Goal: Information Seeking & Learning: Learn about a topic

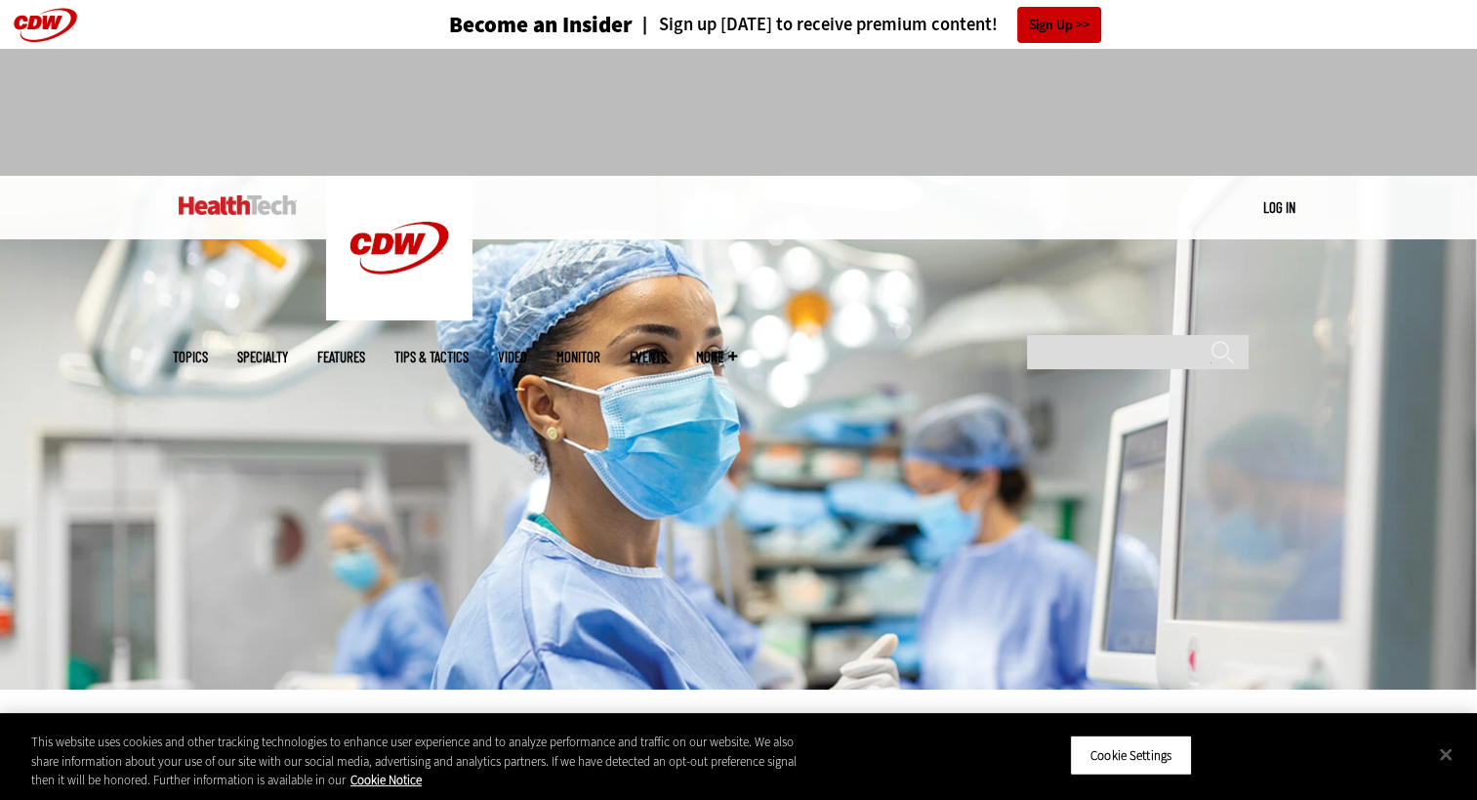
scroll to position [712, 0]
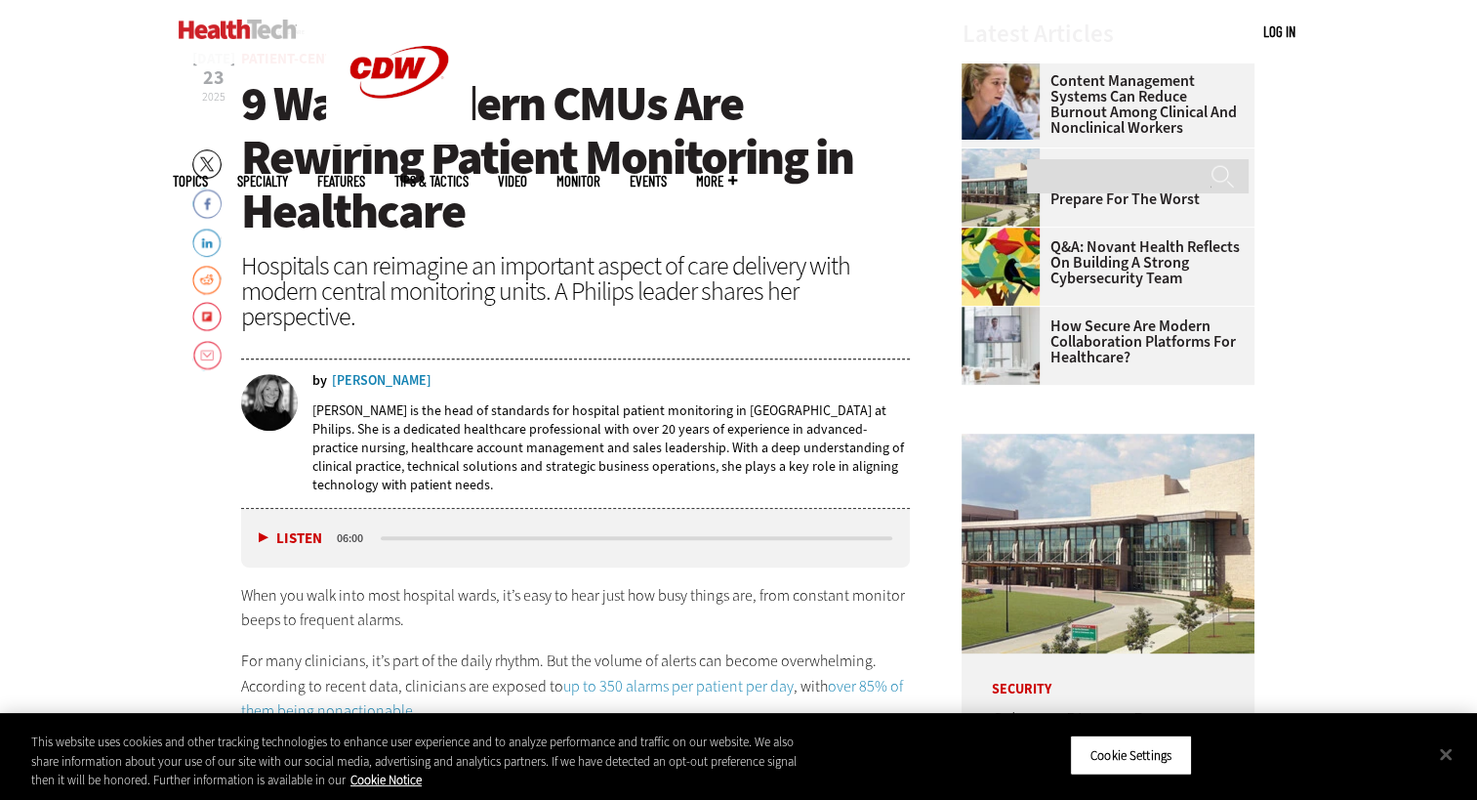
click at [266, 531] on button "Listen" at bounding box center [290, 538] width 63 height 15
click at [266, 530] on button "Pause" at bounding box center [289, 537] width 61 height 15
click at [257, 527] on div "Listen Pause" at bounding box center [295, 537] width 78 height 21
click at [264, 531] on button "Listen" at bounding box center [290, 538] width 63 height 15
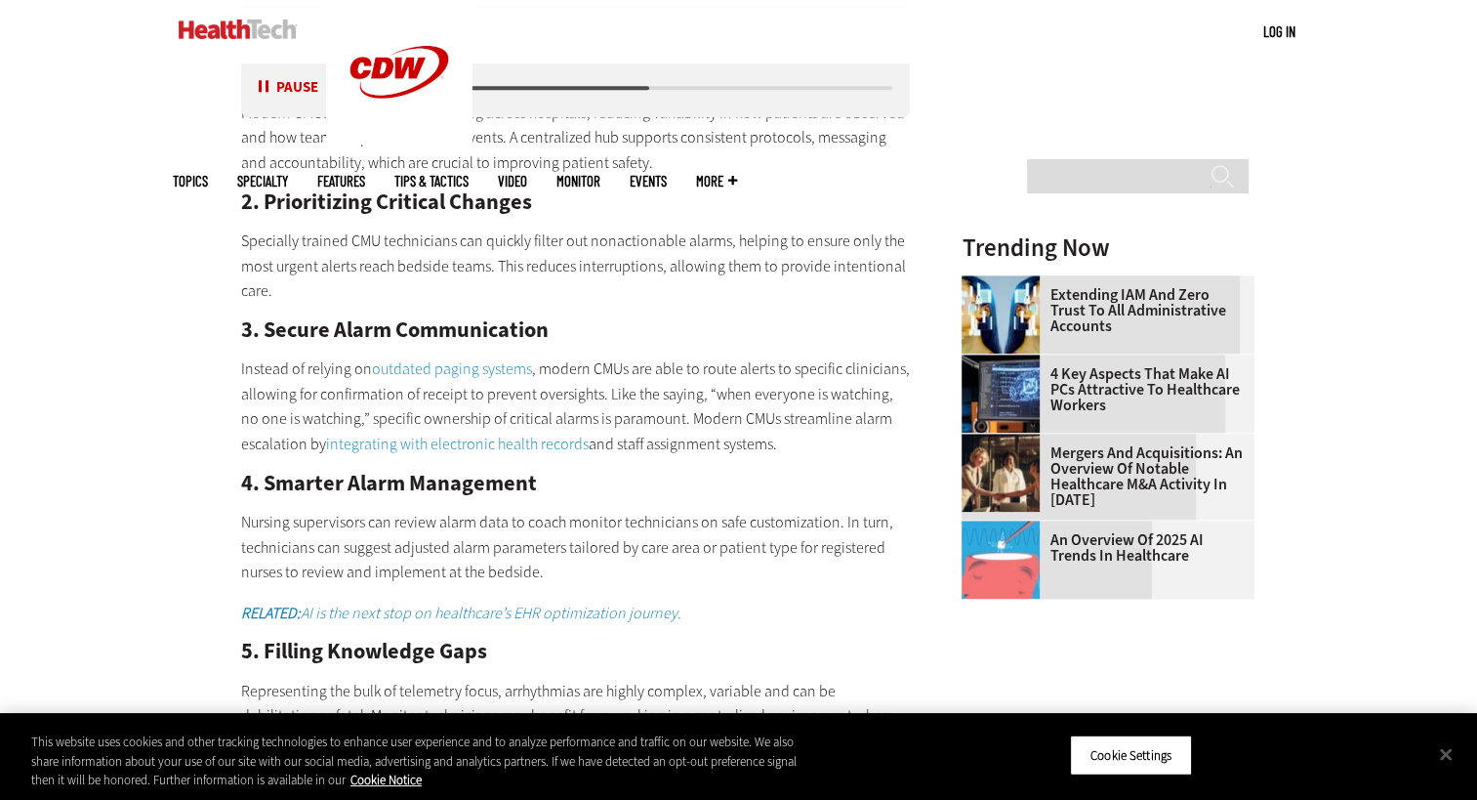
scroll to position [1746, 0]
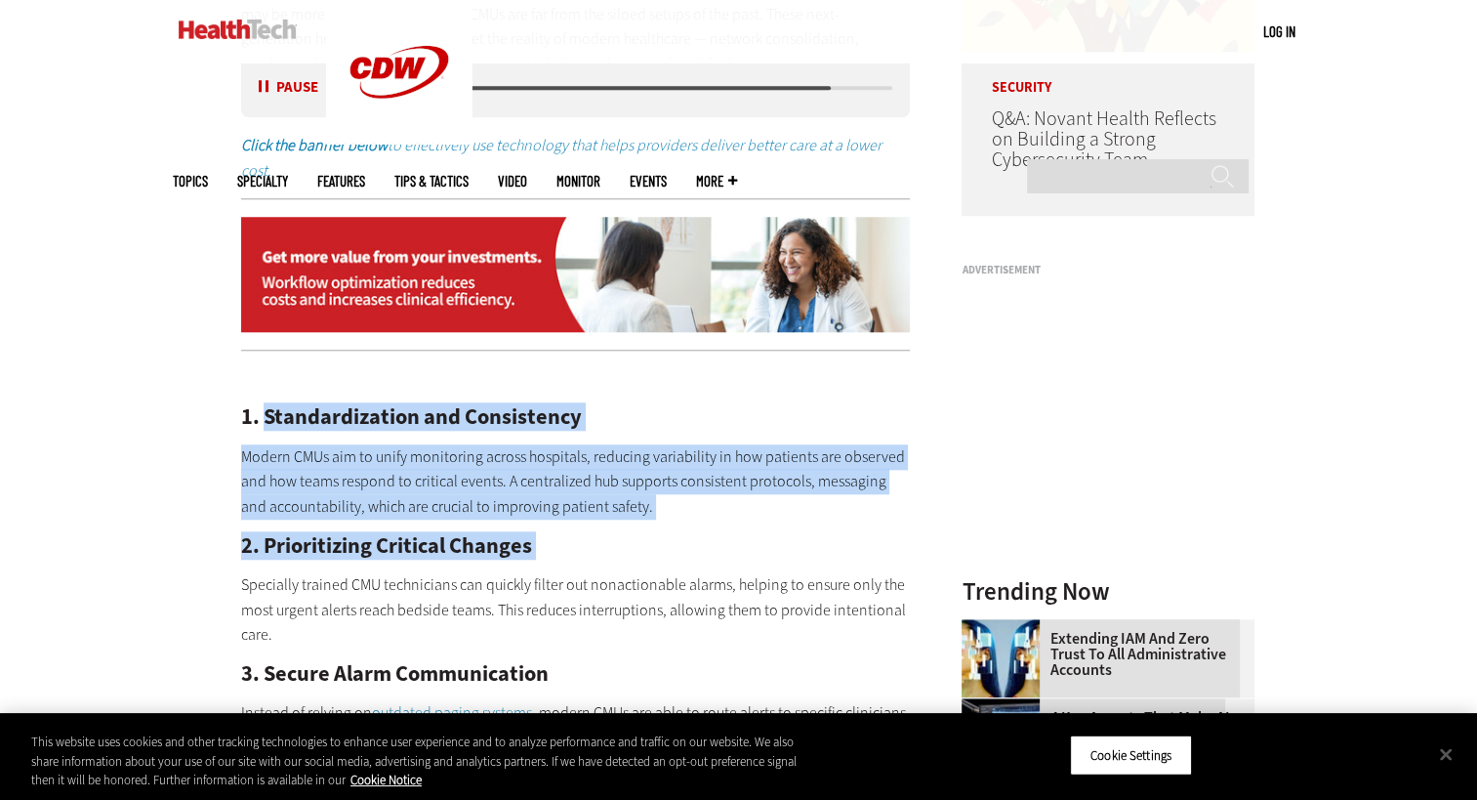
drag, startPoint x: 264, startPoint y: 317, endPoint x: 228, endPoint y: 468, distance: 154.4
drag, startPoint x: 228, startPoint y: 468, endPoint x: 207, endPoint y: 428, distance: 45.4
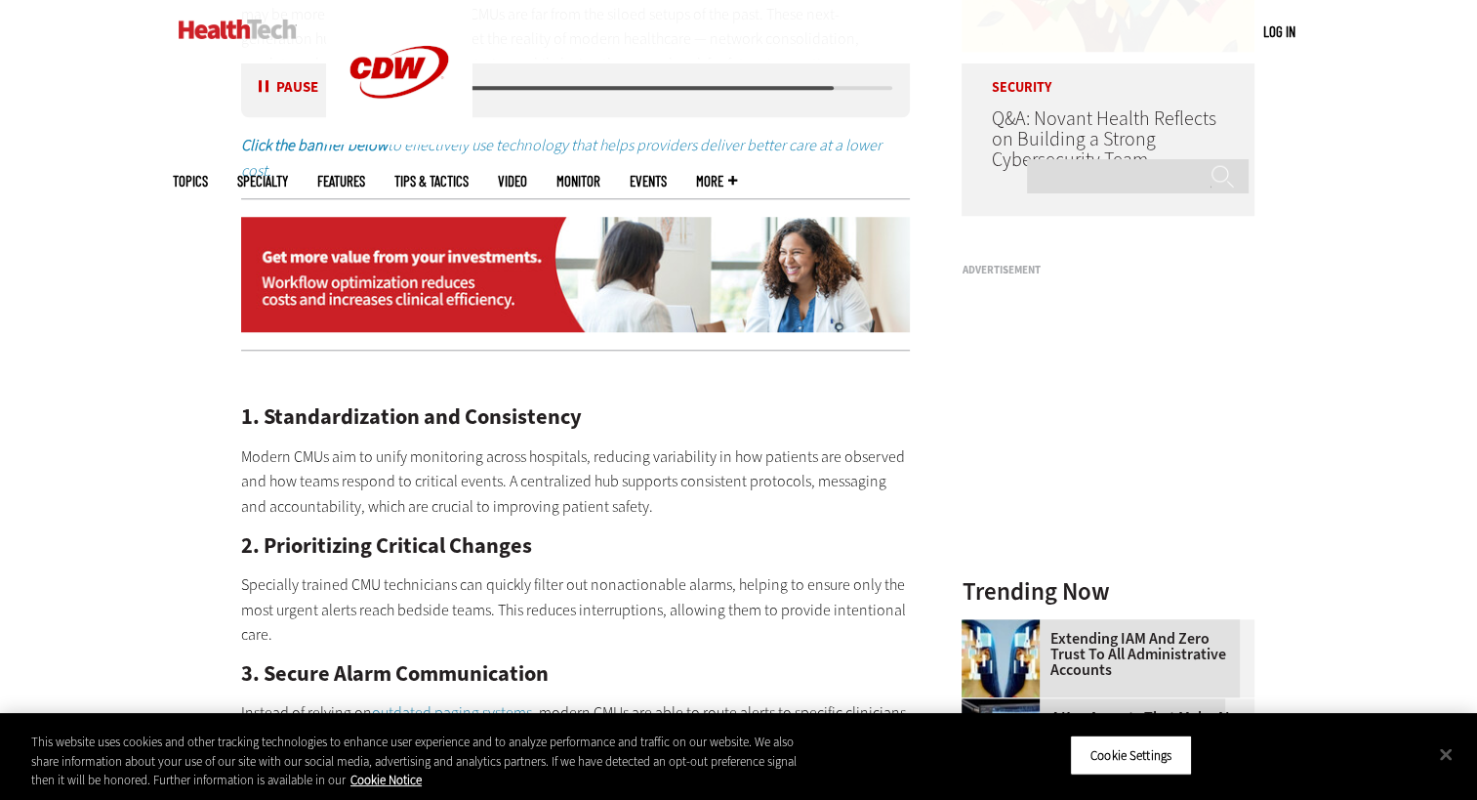
click at [244, 406] on h2 "1. Standardization and Consistency" at bounding box center [576, 416] width 670 height 21
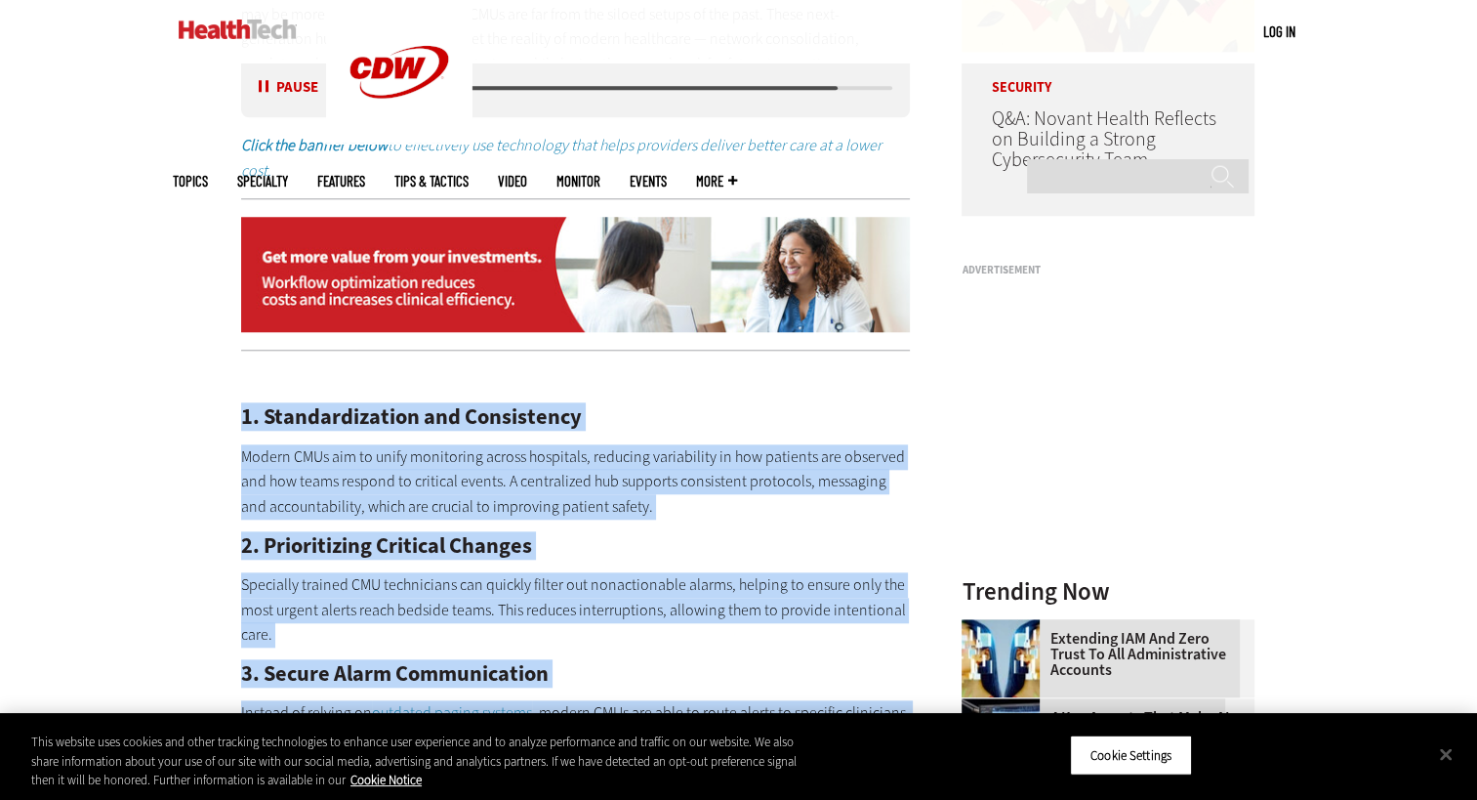
drag, startPoint x: 241, startPoint y: 315, endPoint x: 361, endPoint y: 635, distance: 341.1
click at [262, 93] on button "Pause" at bounding box center [289, 88] width 61 height 15
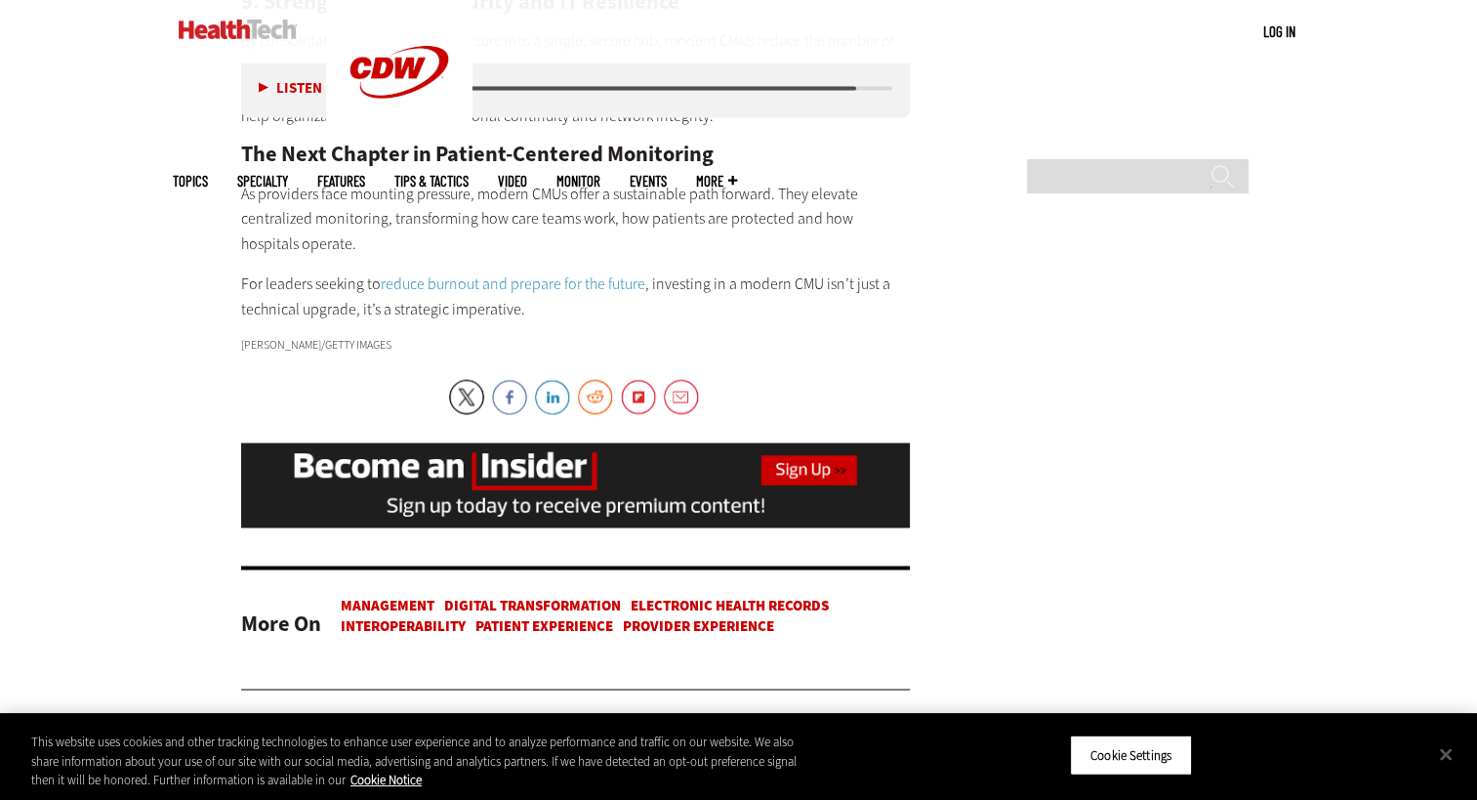
scroll to position [3357, 0]
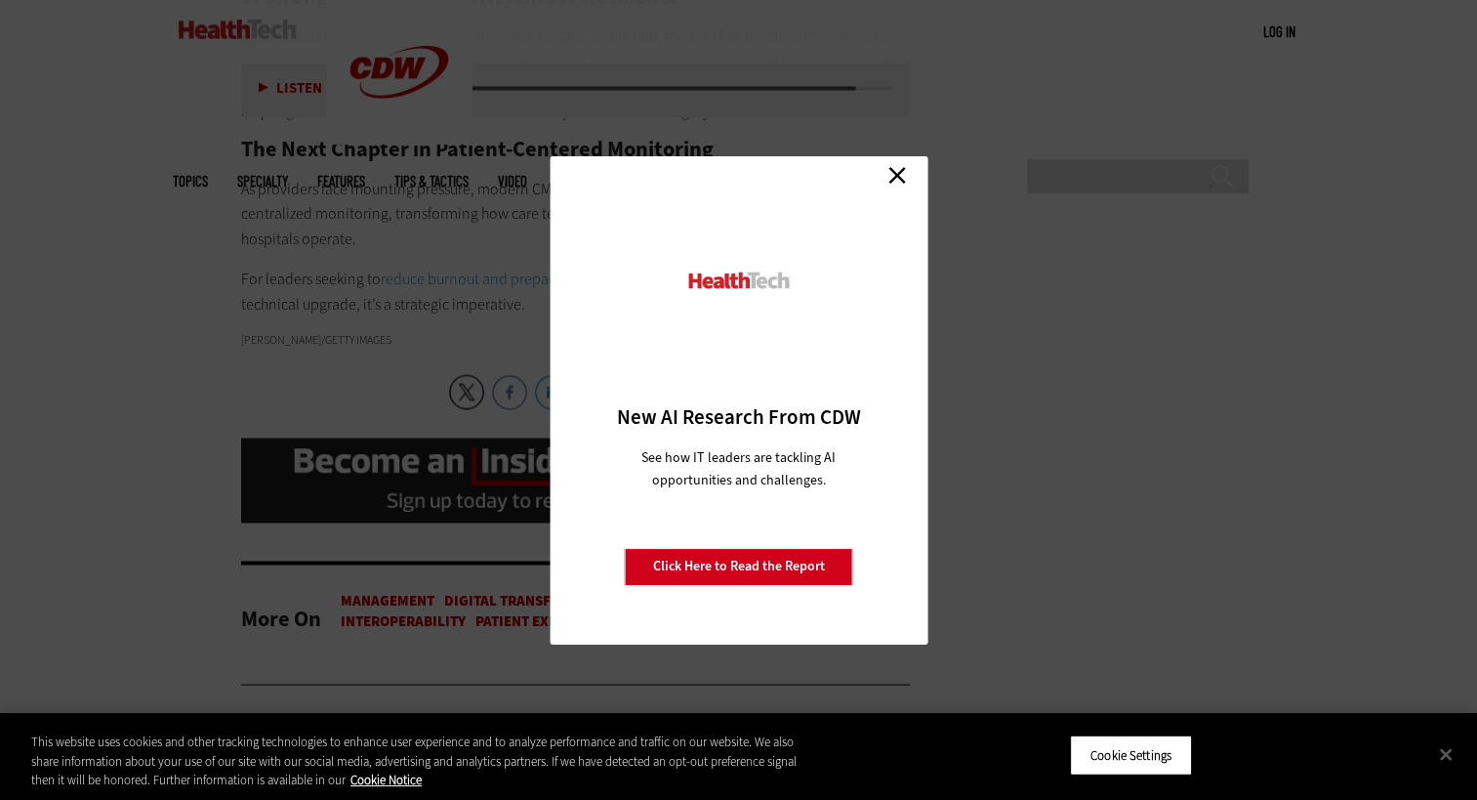
click at [892, 180] on link "Close" at bounding box center [897, 175] width 29 height 29
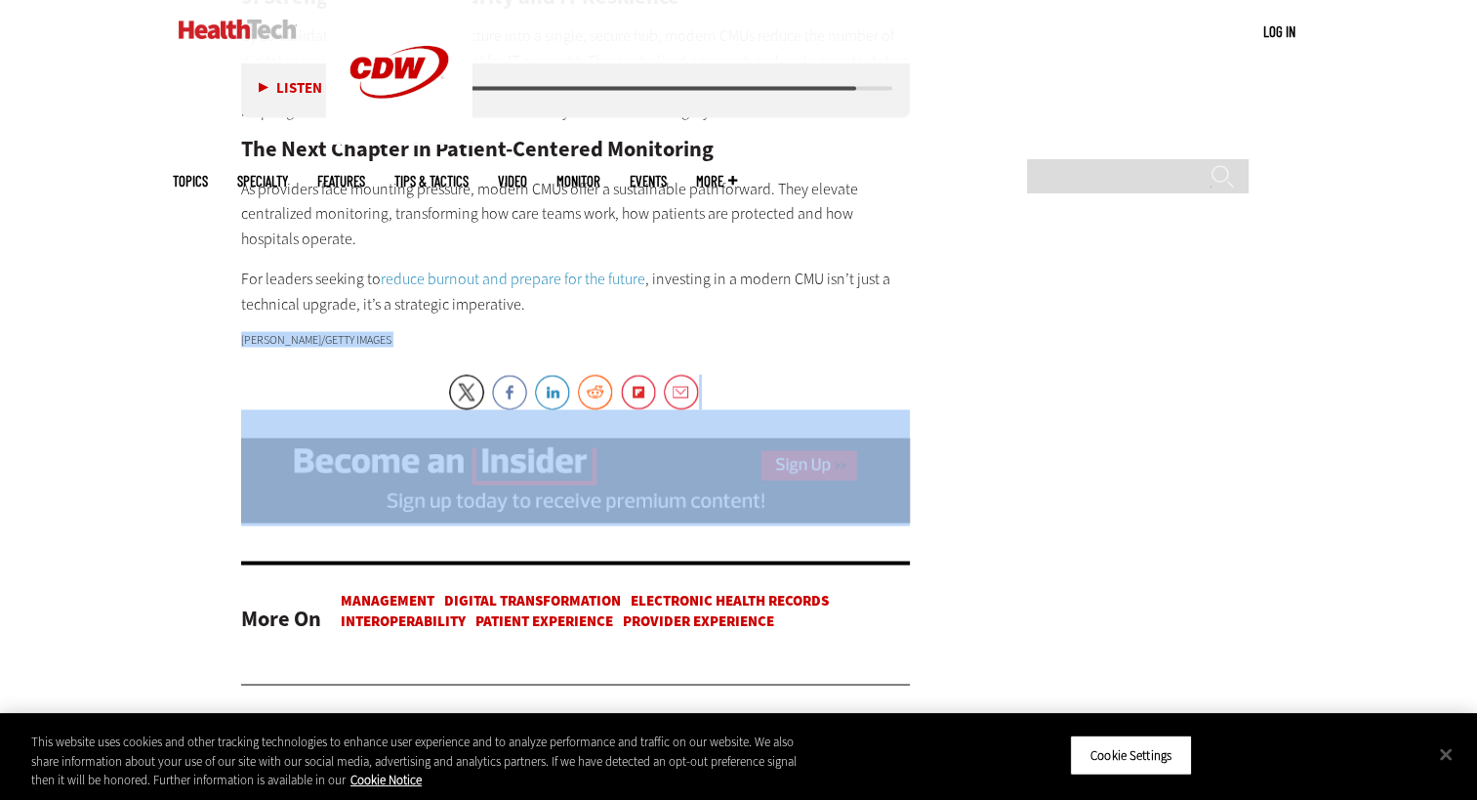
drag, startPoint x: 894, startPoint y: 209, endPoint x: 1317, endPoint y: 405, distance: 466.1
click at [697, 267] on p "For leaders seeking to reduce burnout and prepare for the future , investing in…" at bounding box center [576, 292] width 670 height 50
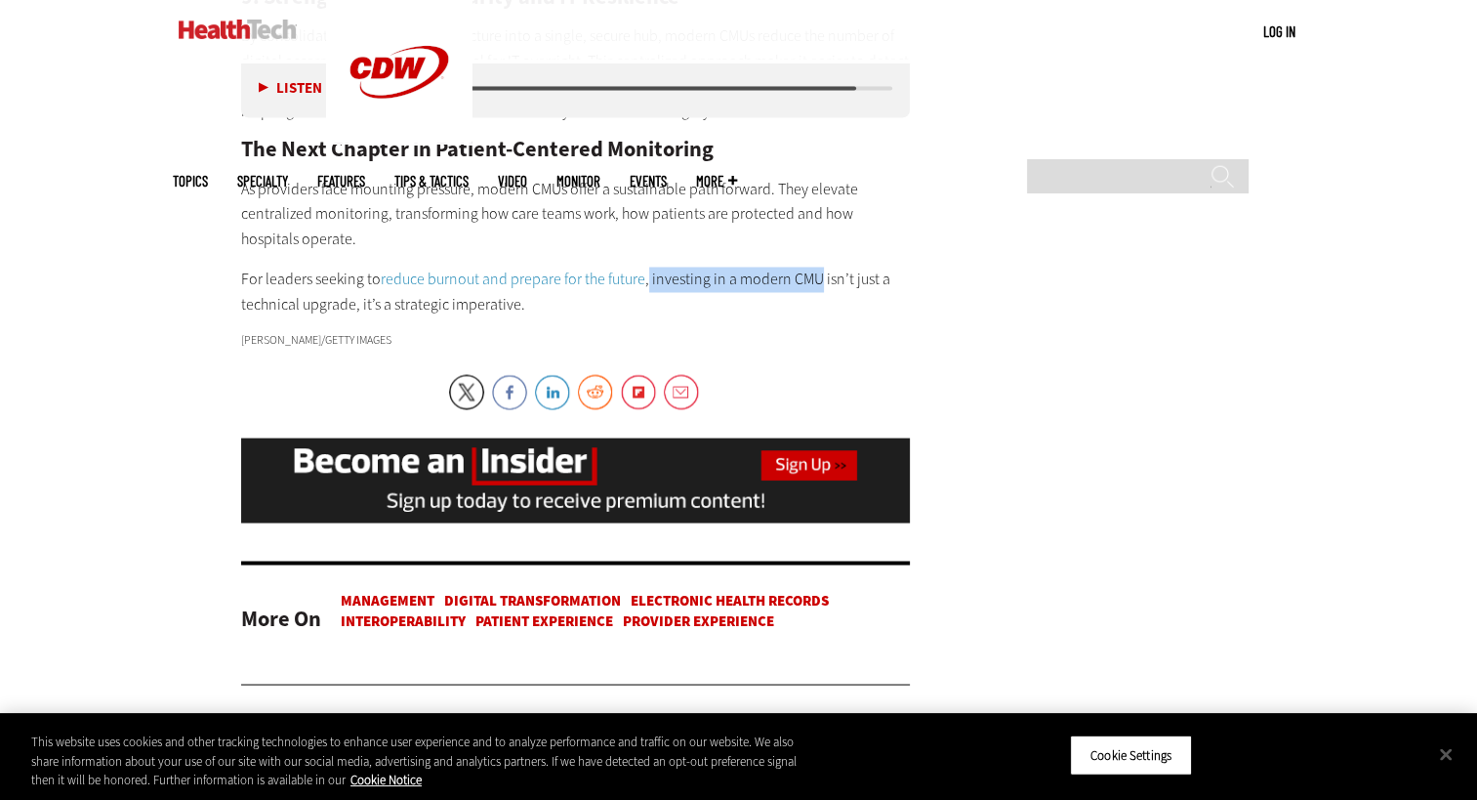
drag, startPoint x: 648, startPoint y: 174, endPoint x: 816, endPoint y: 166, distance: 168.1
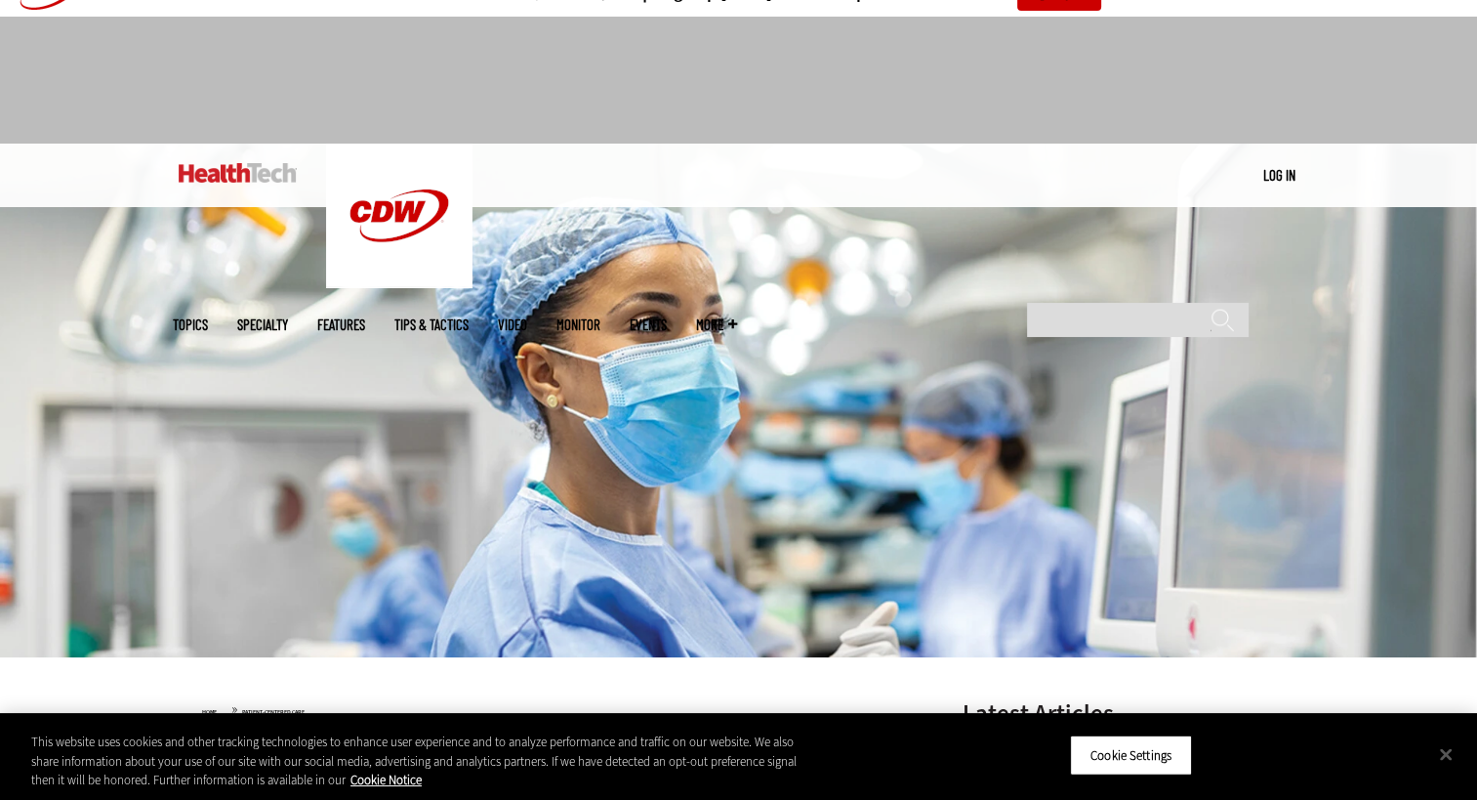
scroll to position [745, 0]
